Goal: Information Seeking & Learning: Learn about a topic

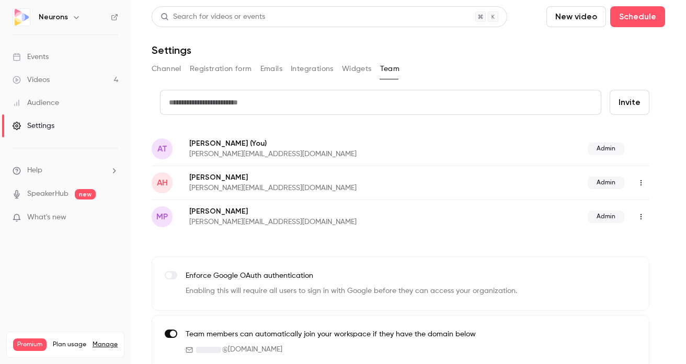
click at [84, 85] on link "Videos 4" at bounding box center [65, 79] width 131 height 23
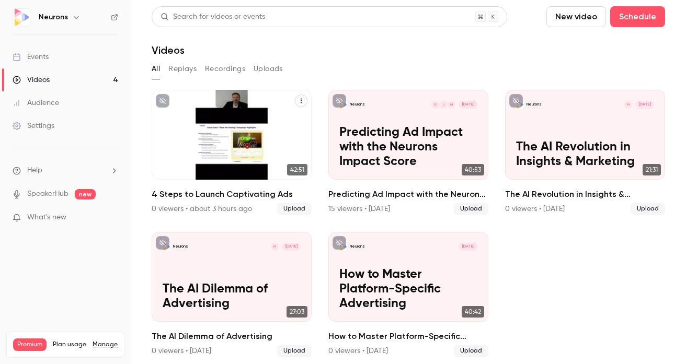
scroll to position [6, 0]
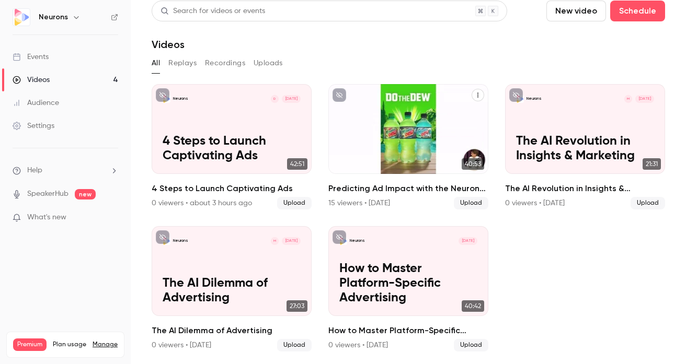
click at [365, 191] on h2 "Predicting Ad Impact with the Neurons Impact Score" at bounding box center [408, 188] width 160 height 13
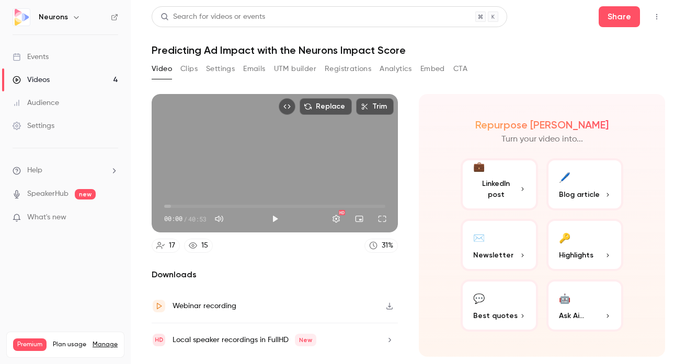
click at [423, 93] on div "Replace Trim 00:00 00:00 / 40:53 HD 17 15 31 % Downloads Webinar recording Loca…" at bounding box center [408, 210] width 513 height 257
click at [186, 69] on button "Clips" at bounding box center [188, 69] width 17 height 17
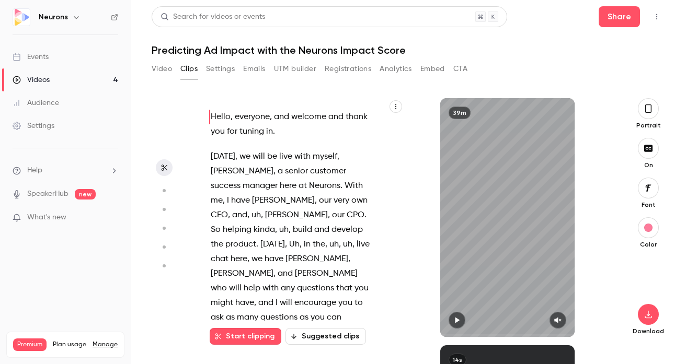
click at [160, 192] on icon "button" at bounding box center [163, 190] width 9 height 7
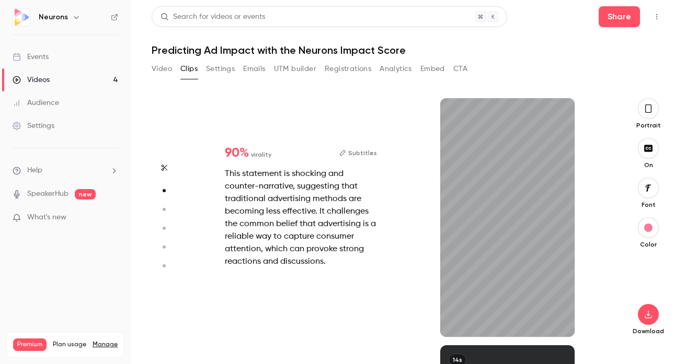
click at [166, 208] on icon "button" at bounding box center [163, 209] width 9 height 7
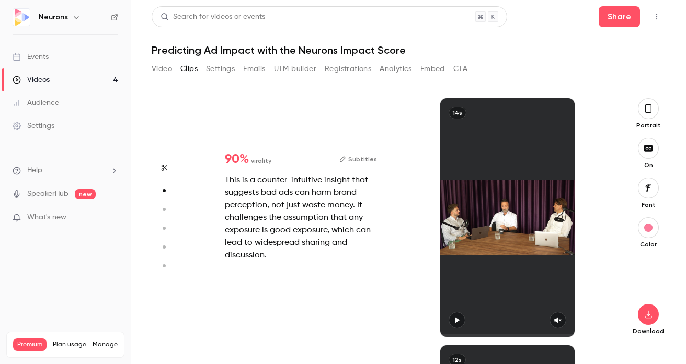
type input "*"
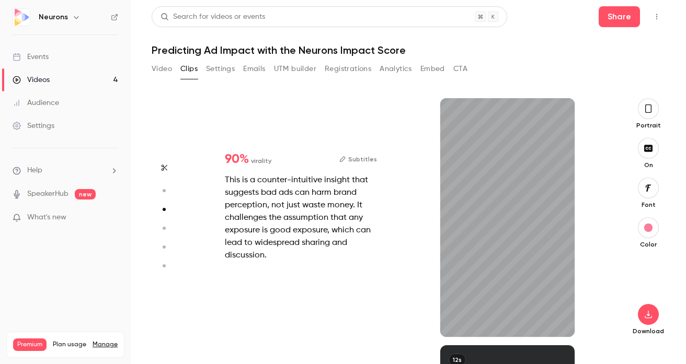
scroll to position [494, 0]
click at [164, 225] on icon "button" at bounding box center [163, 228] width 9 height 7
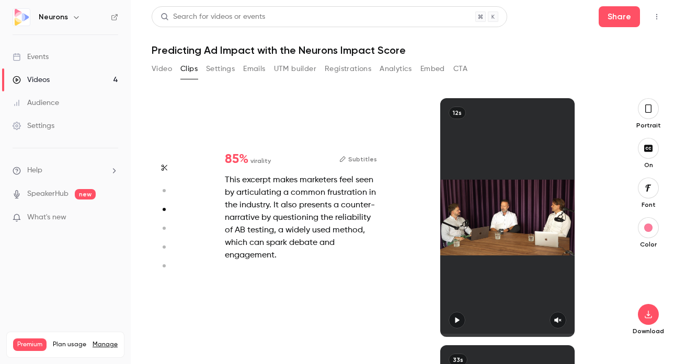
type input "*"
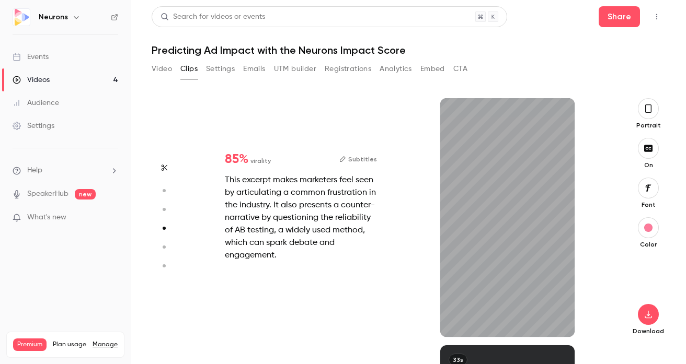
scroll to position [742, 0]
click at [645, 114] on icon "button" at bounding box center [648, 108] width 8 height 11
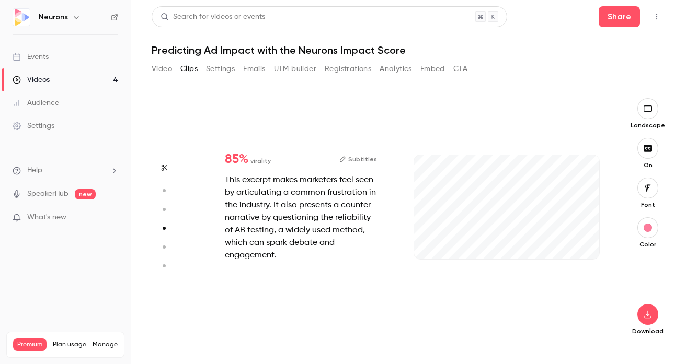
click at [645, 114] on button "button" at bounding box center [647, 108] width 21 height 21
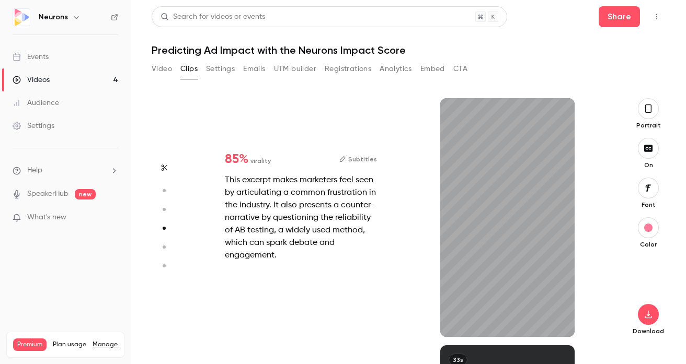
click at [293, 223] on div "This excerpt makes marketers feel seen by articulating a common frustration in …" at bounding box center [301, 218] width 152 height 88
click at [293, 209] on div "This excerpt makes marketers feel seen by articulating a common frustration in …" at bounding box center [301, 218] width 152 height 88
click at [293, 216] on div "This excerpt makes marketers feel seen by articulating a common frustration in …" at bounding box center [301, 218] width 152 height 88
type input "**"
click at [293, 216] on div "This excerpt makes marketers feel seen by articulating a common frustration in …" at bounding box center [301, 218] width 152 height 88
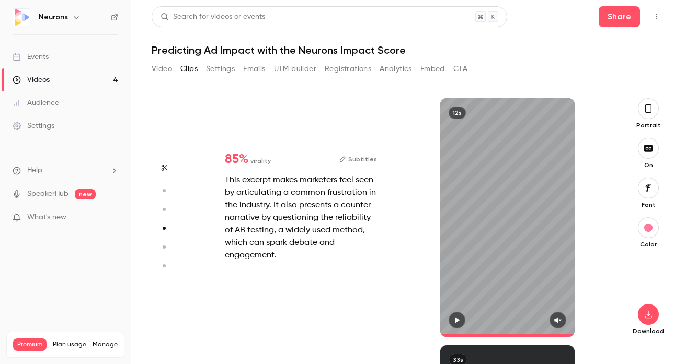
click at [334, 216] on div "This excerpt makes marketers feel seen by articulating a common frustration in …" at bounding box center [301, 218] width 152 height 88
click at [262, 71] on button "Emails" at bounding box center [254, 69] width 22 height 17
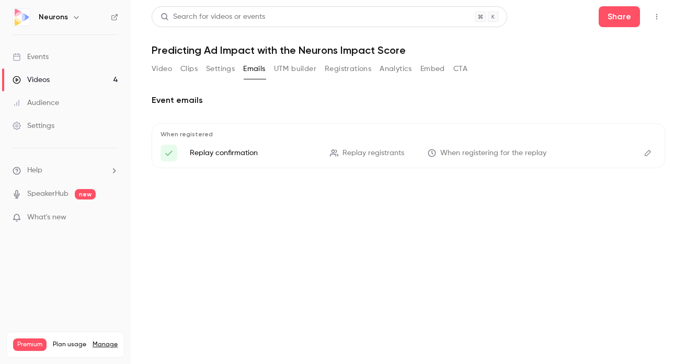
click at [48, 106] on div "Audience" at bounding box center [36, 103] width 47 height 10
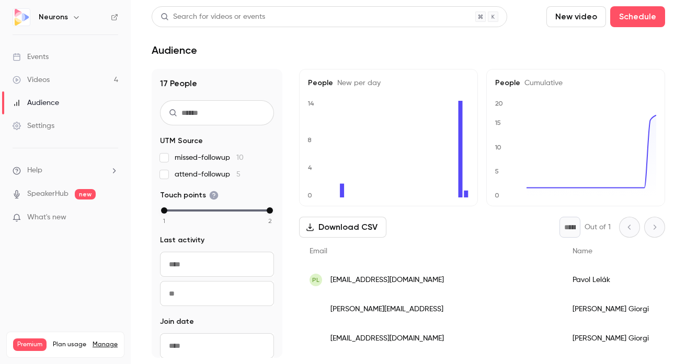
click at [48, 125] on div "Settings" at bounding box center [34, 126] width 42 height 10
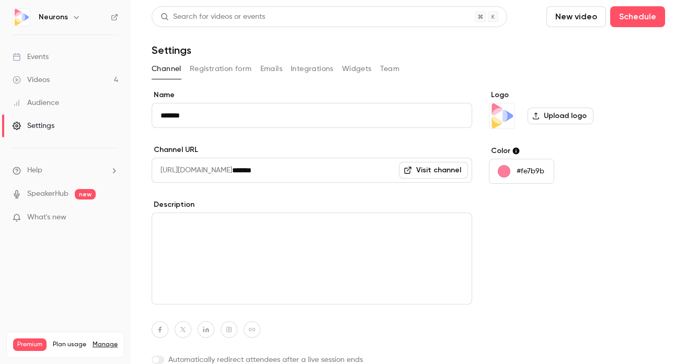
click at [212, 72] on button "Registration form" at bounding box center [221, 69] width 62 height 17
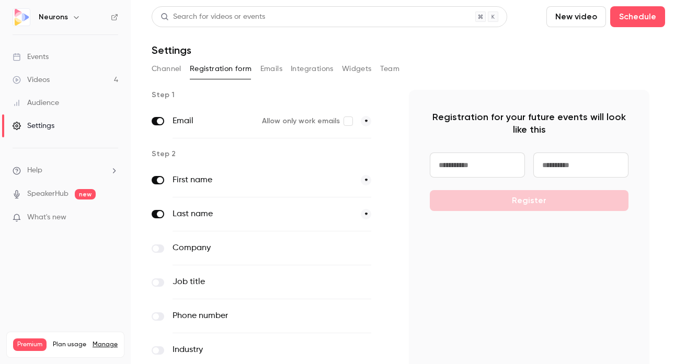
click at [268, 68] on button "Emails" at bounding box center [271, 69] width 22 height 17
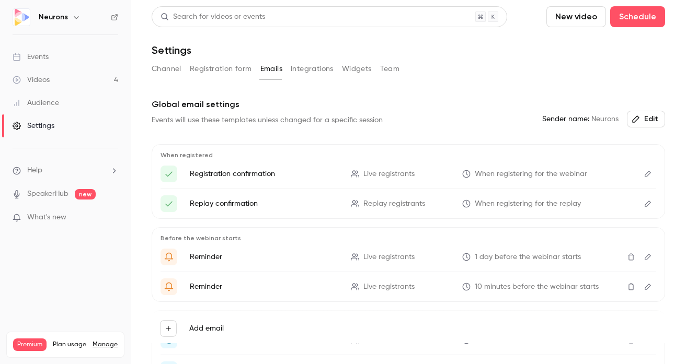
click at [302, 76] on button "Integrations" at bounding box center [312, 69] width 43 height 17
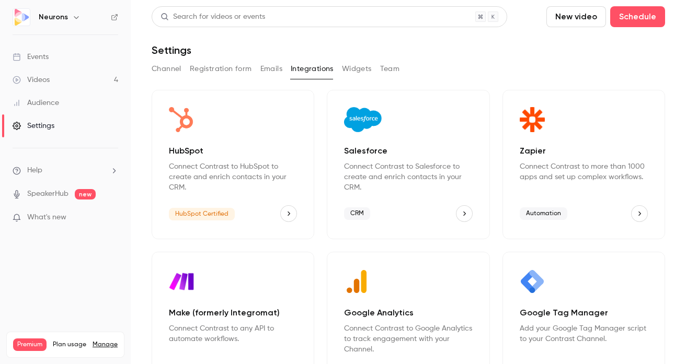
click at [361, 73] on button "Widgets" at bounding box center [357, 69] width 30 height 17
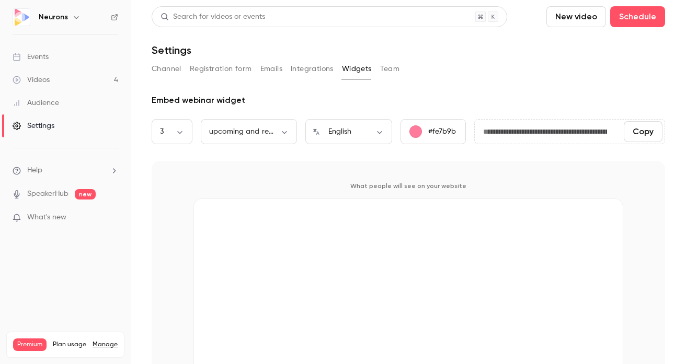
click at [383, 72] on button "Team" at bounding box center [390, 69] width 20 height 17
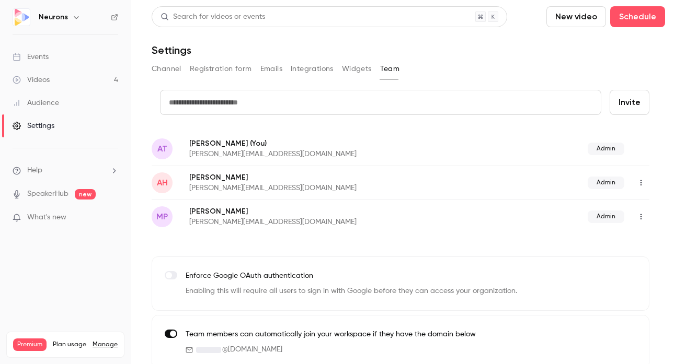
click at [36, 103] on div "Audience" at bounding box center [36, 103] width 47 height 10
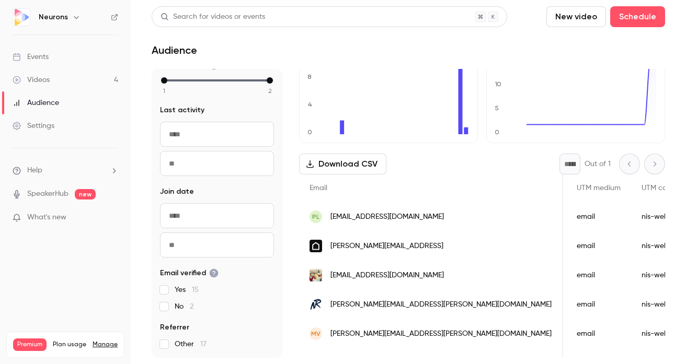
scroll to position [0, 392]
drag, startPoint x: 551, startPoint y: 226, endPoint x: 556, endPoint y: 217, distance: 9.8
click at [633, 217] on div "nis-webinar" at bounding box center [669, 216] width 73 height 29
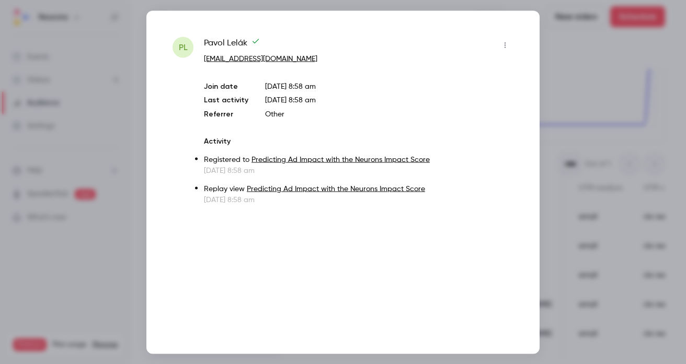
click at [541, 217] on div at bounding box center [343, 182] width 686 height 364
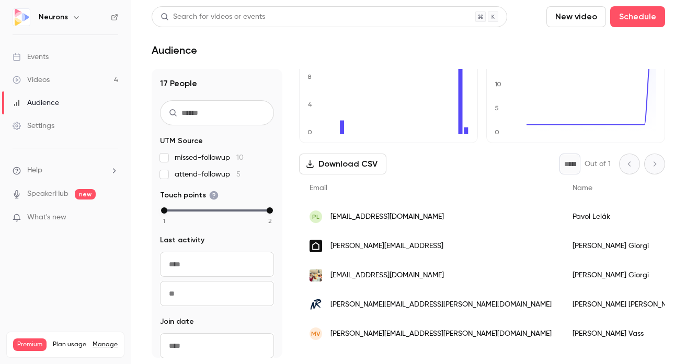
scroll to position [0, 0]
